Goal: Task Accomplishment & Management: Manage account settings

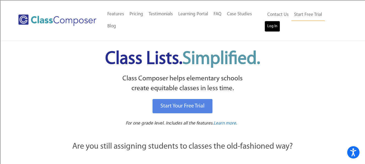
click at [280, 21] on link "Log In" at bounding box center [273, 26] width 16 height 11
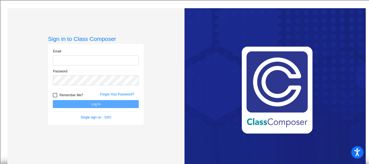
type input "[EMAIL_ADDRESS][DOMAIN_NAME]"
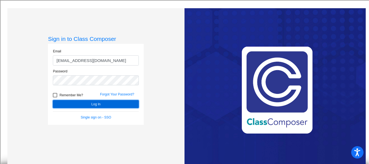
click at [96, 101] on button "Log In" at bounding box center [96, 104] width 86 height 8
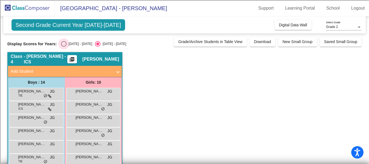
click at [66, 44] on div "Select an option" at bounding box center [63, 43] width 5 height 5
click at [64, 47] on input "[DATE] - [DATE]" at bounding box center [64, 47] width 0 height 0
radio input "true"
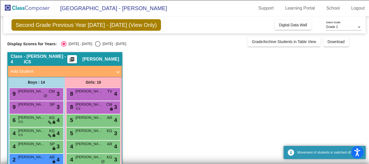
click at [95, 42] on div "Select an option" at bounding box center [97, 43] width 5 height 5
click at [98, 47] on input "[DATE] - [DATE]" at bounding box center [98, 47] width 0 height 0
radio input "true"
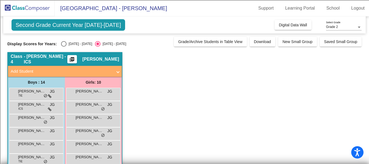
click at [63, 44] on div "Select an option" at bounding box center [63, 43] width 5 height 5
click at [64, 47] on input "[DATE] - [DATE]" at bounding box center [64, 47] width 0 height 0
radio input "true"
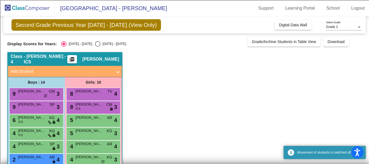
click at [203, 94] on app-classroom "Class 4 - [PERSON_NAME] - ICS picture_as_pdf [PERSON_NAME] Add Student First Na…" at bounding box center [184, 166] width 354 height 228
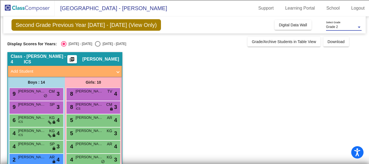
click at [331, 28] on span "Grade 2" at bounding box center [332, 27] width 12 height 4
click at [331, 28] on span "Grade 2" at bounding box center [344, 27] width 36 height 10
click at [117, 24] on span "Second Grade Previous Year [DATE] - [DATE] (View Only)" at bounding box center [87, 25] width 150 height 12
click at [82, 25] on span "Second Grade Previous Year [DATE] - [DATE] (View Only)" at bounding box center [87, 25] width 150 height 12
click at [86, 42] on div "[DATE] - [DATE]" at bounding box center [80, 43] width 26 height 5
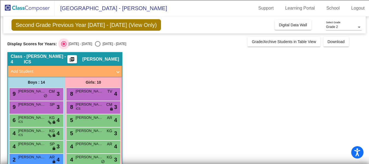
click at [64, 47] on input "[DATE] - [DATE]" at bounding box center [64, 47] width 0 height 0
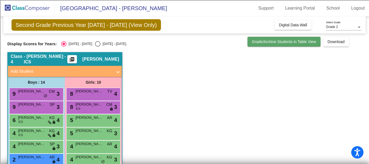
click at [268, 43] on span "Grade/Archive Students in Table View" at bounding box center [284, 41] width 64 height 4
